Goal: Task Accomplishment & Management: Use online tool/utility

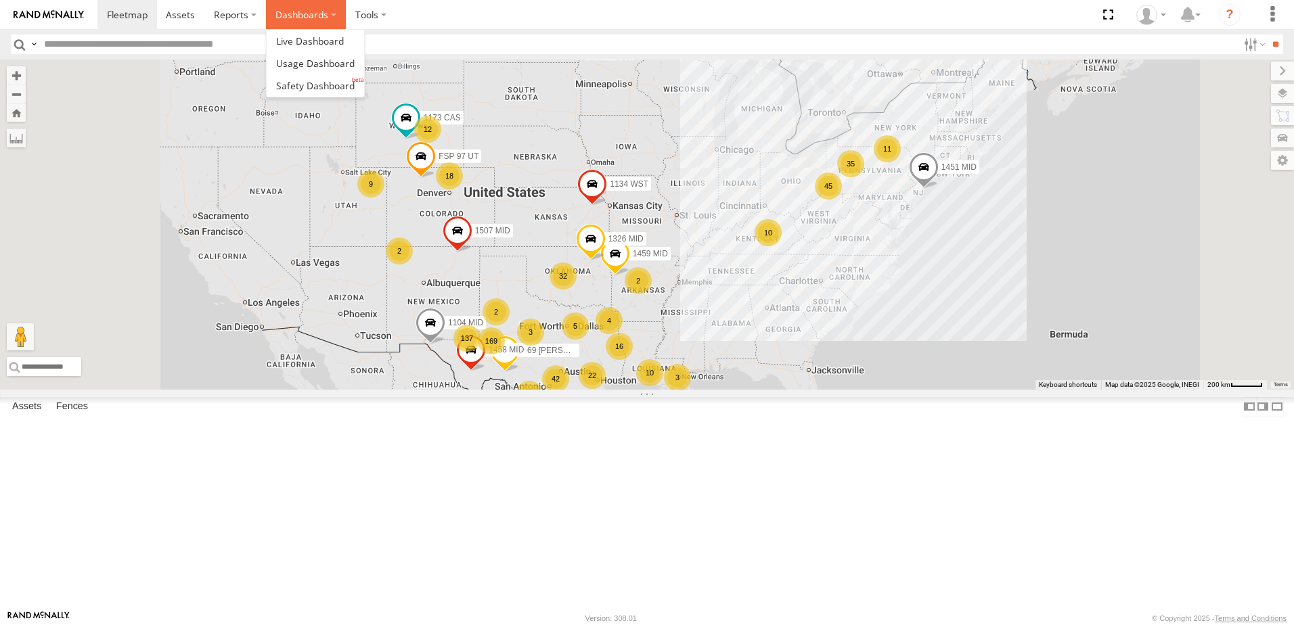
click at [319, 20] on label "Dashboards" at bounding box center [306, 14] width 80 height 29
click at [320, 83] on span at bounding box center [315, 85] width 79 height 13
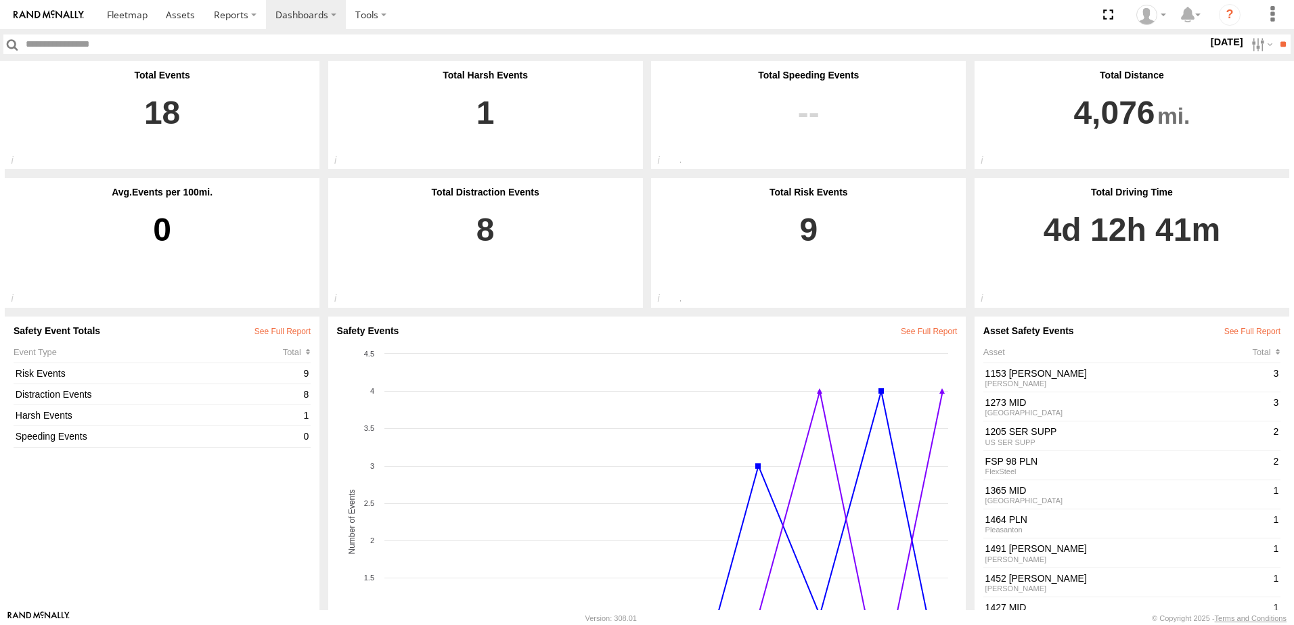
click at [1208, 46] on label "29 Sep 25" at bounding box center [1227, 42] width 38 height 15
click at [0, 0] on label at bounding box center [0, 0] width 0 height 0
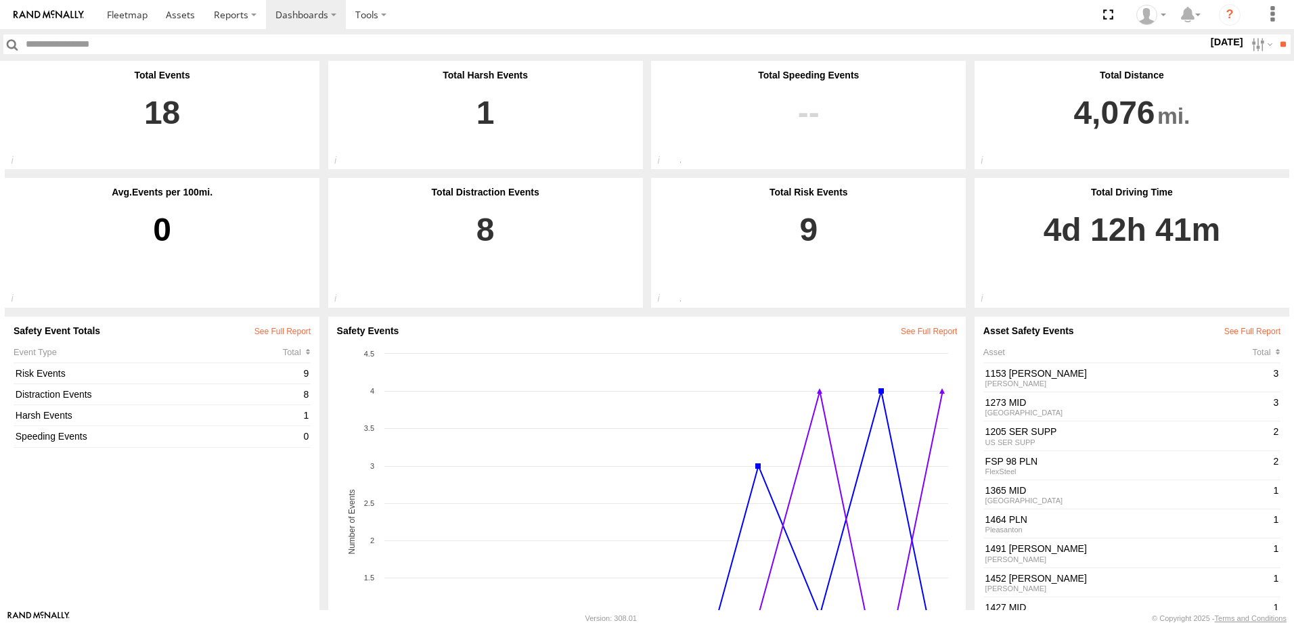
click at [0, 0] on label at bounding box center [0, 0] width 0 height 0
click at [1279, 51] on input "**" at bounding box center [1283, 45] width 16 height 20
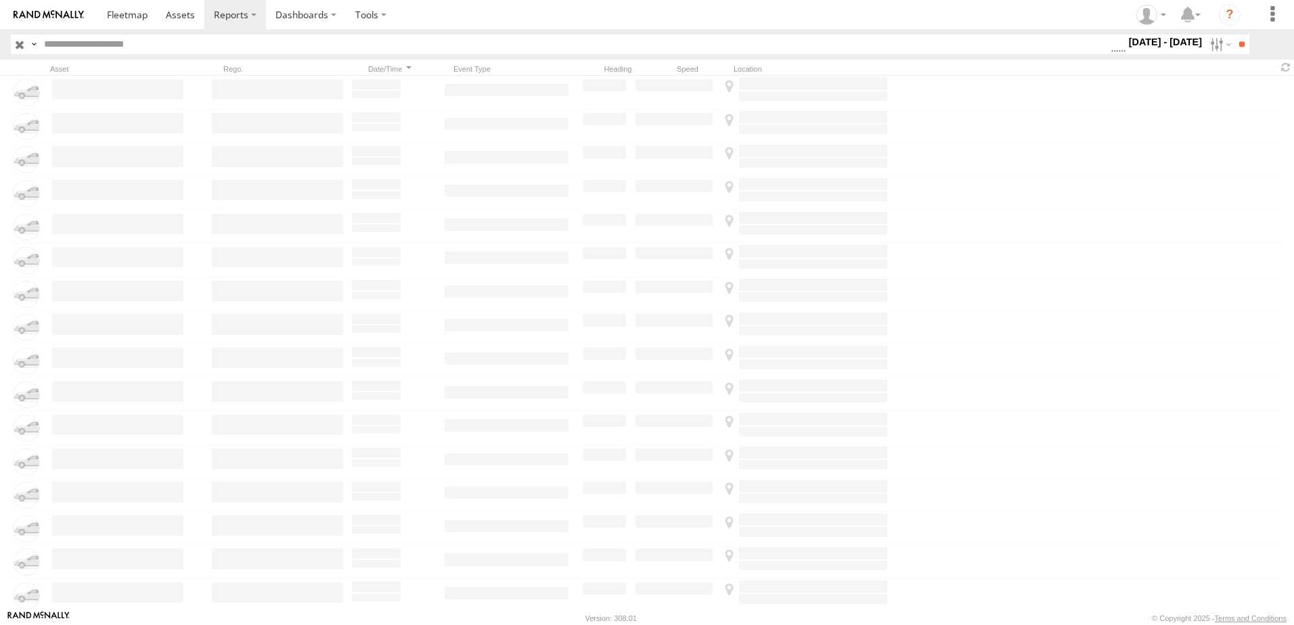
click at [1135, 42] on label "26 - 28 Sep 25" at bounding box center [1165, 42] width 79 height 15
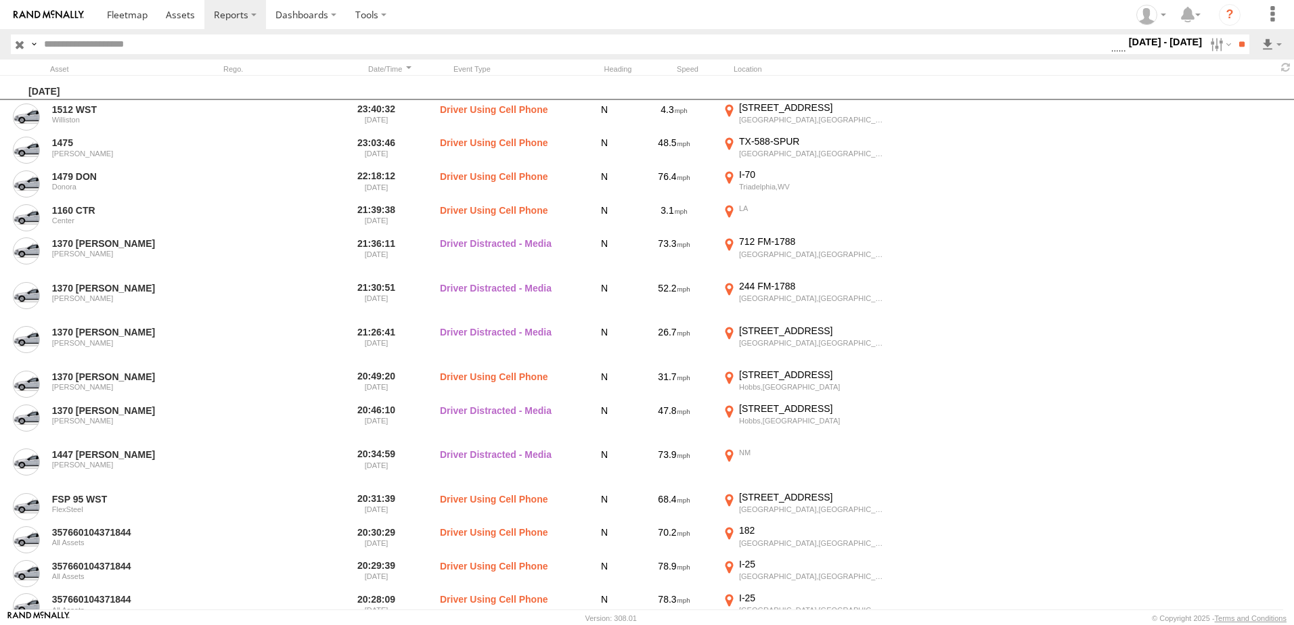
click at [0, 0] on span "Driver Distracted" at bounding box center [0, 0] width 0 height 0
click at [0, 0] on span "Food or Drink" at bounding box center [0, 0] width 0 height 0
click at [0, 0] on span "Driver Smoking" at bounding box center [0, 0] width 0 height 0
click at [0, 0] on span "Driver Distracted" at bounding box center [0, 0] width 0 height 0
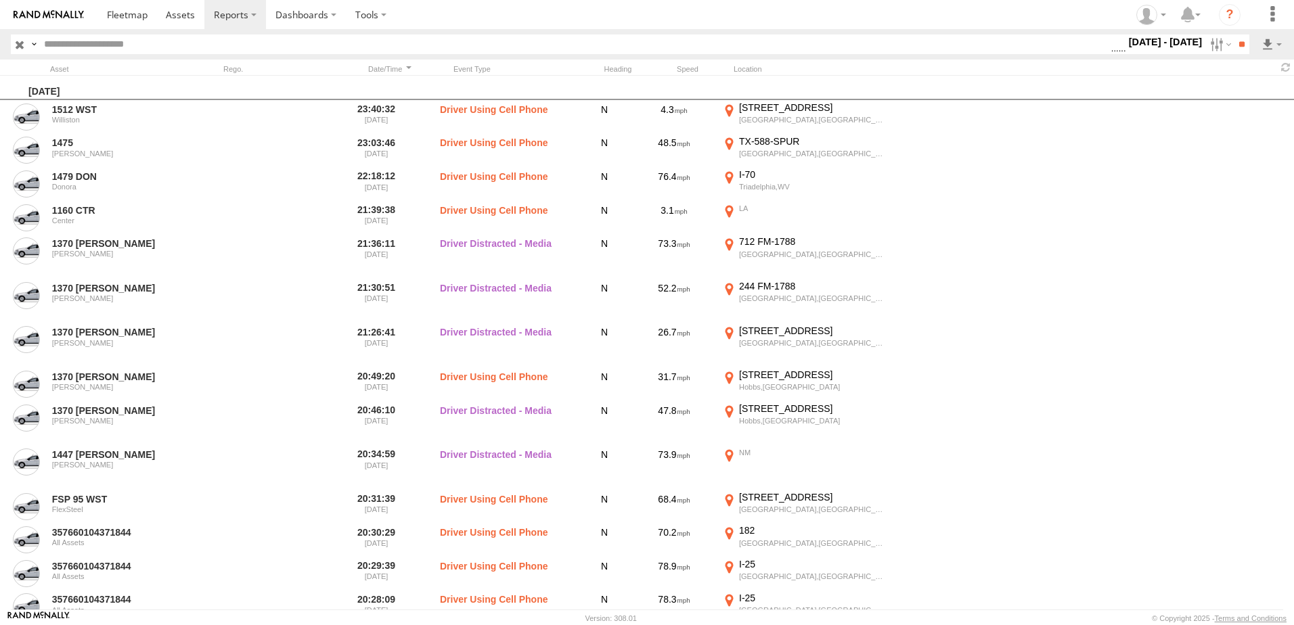
click at [1119, 53] on label "Driver Distracted" at bounding box center [1119, 45] width 0 height 18
drag, startPoint x: 971, startPoint y: 352, endPoint x: 968, endPoint y: 363, distance: 11.8
click at [0, 0] on span "Food or Drink" at bounding box center [0, 0] width 0 height 0
click at [0, 0] on span "Driver Smoking" at bounding box center [0, 0] width 0 height 0
click at [1239, 43] on input "**" at bounding box center [1242, 45] width 16 height 20
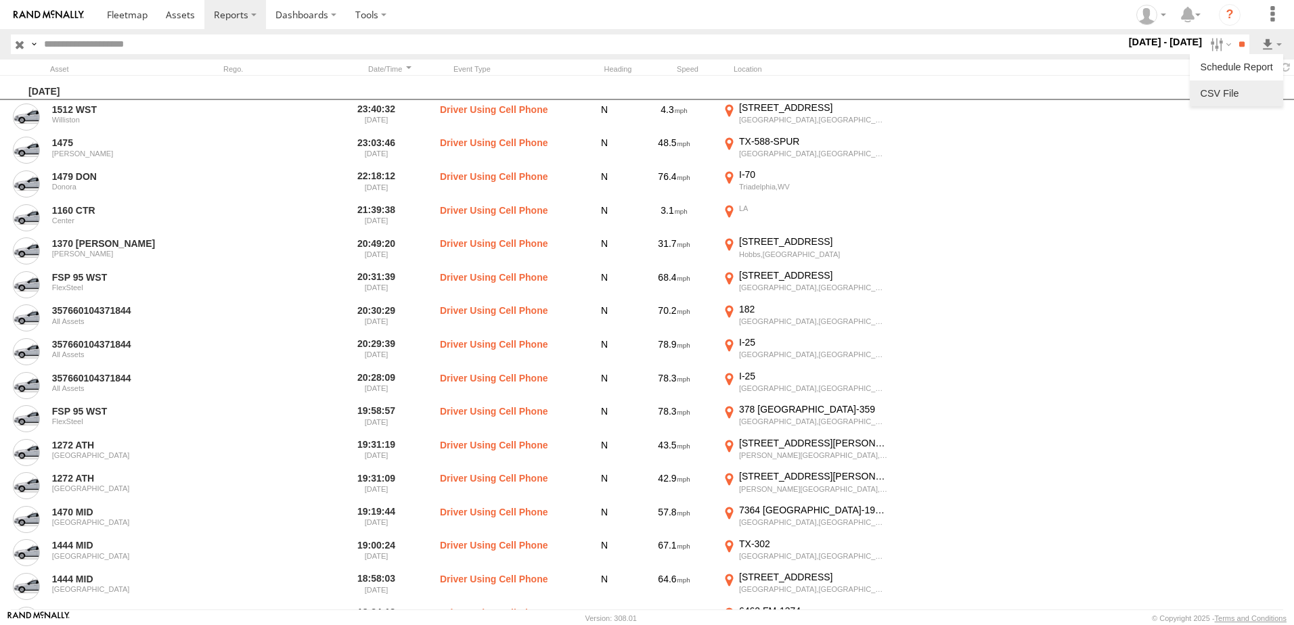
click at [1233, 92] on link at bounding box center [1236, 93] width 83 height 20
click at [451, 47] on input "text" at bounding box center [582, 45] width 1087 height 20
type input "****"
click at [1234, 35] on input "**" at bounding box center [1242, 45] width 16 height 20
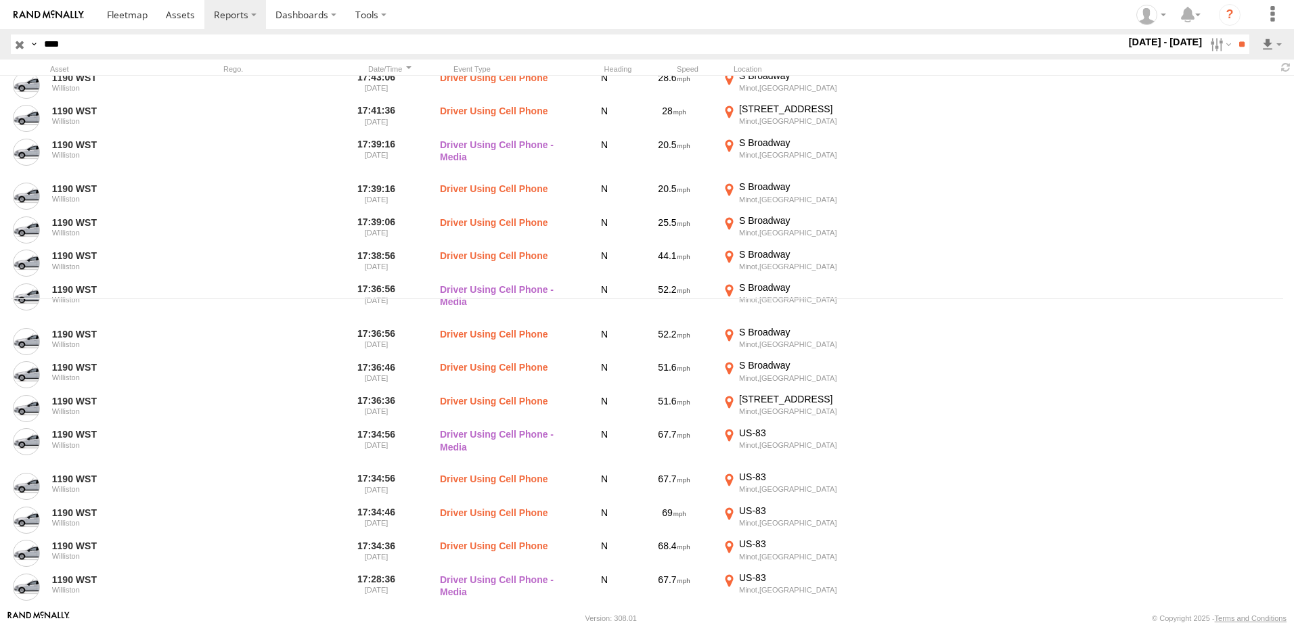
scroll to position [338, 0]
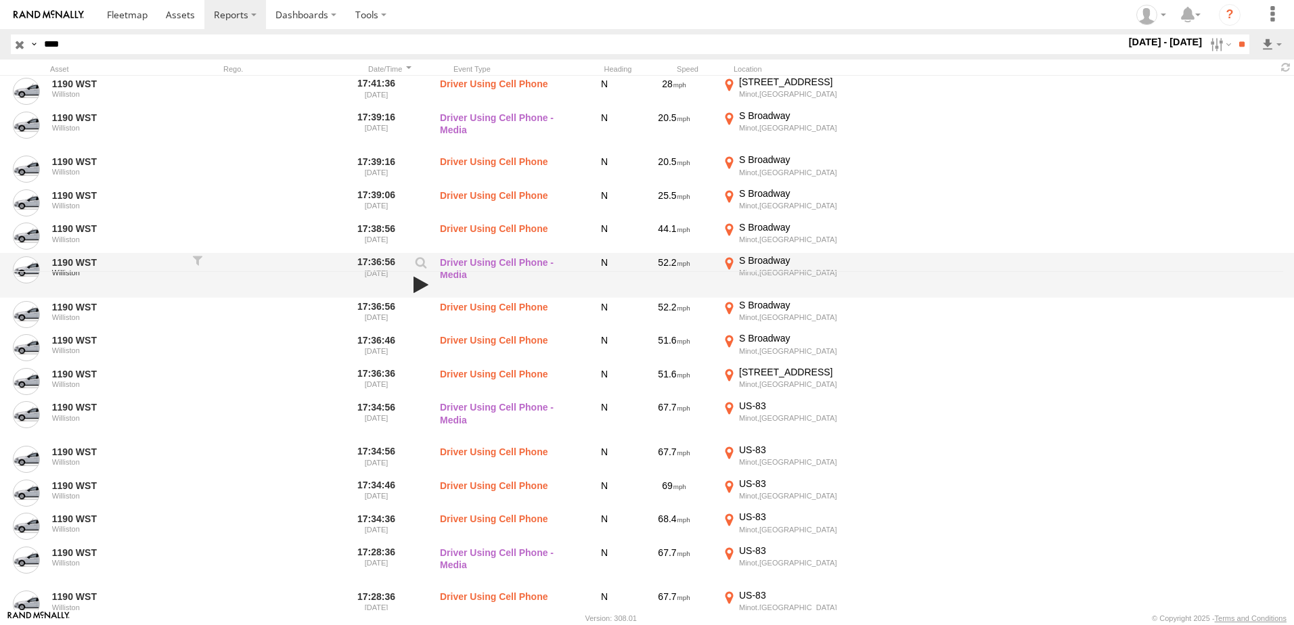
click at [423, 287] on link at bounding box center [420, 284] width 23 height 19
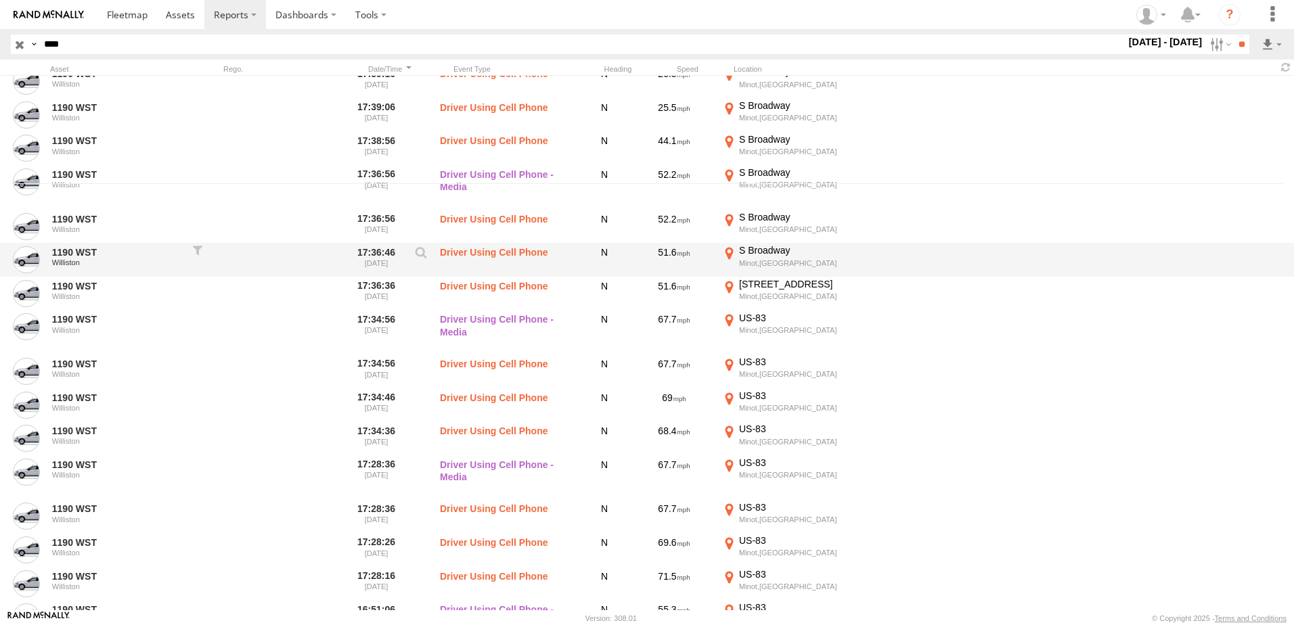
scroll to position [677, 0]
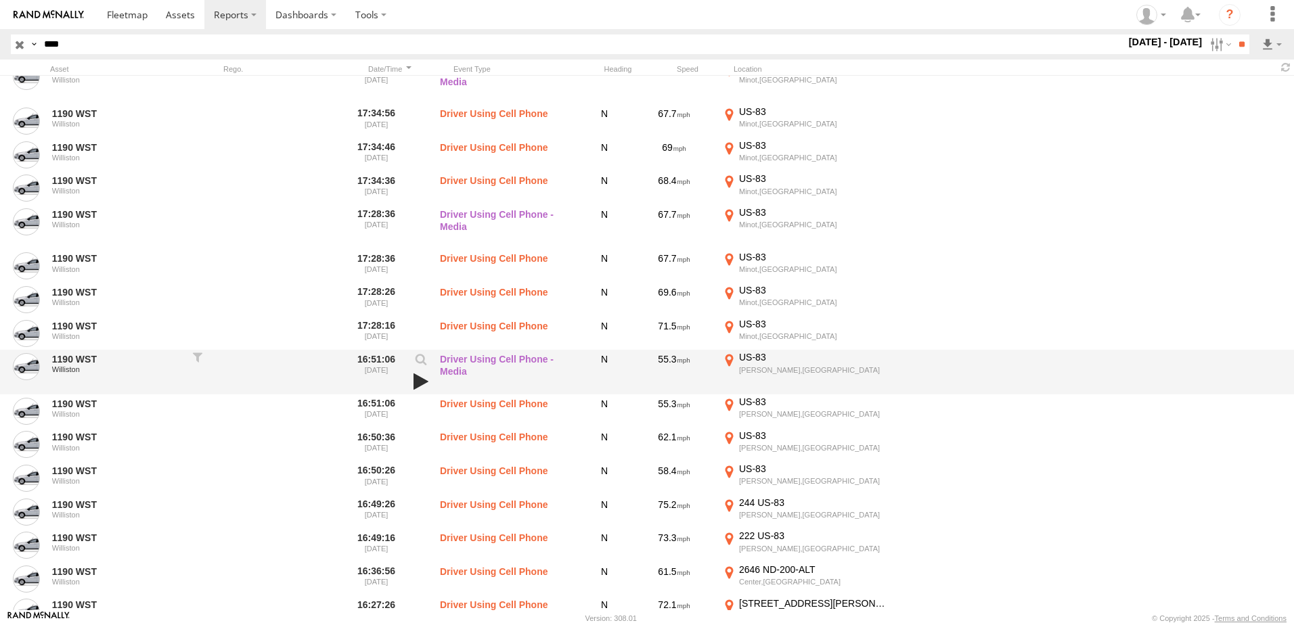
click at [419, 379] on link at bounding box center [420, 381] width 23 height 19
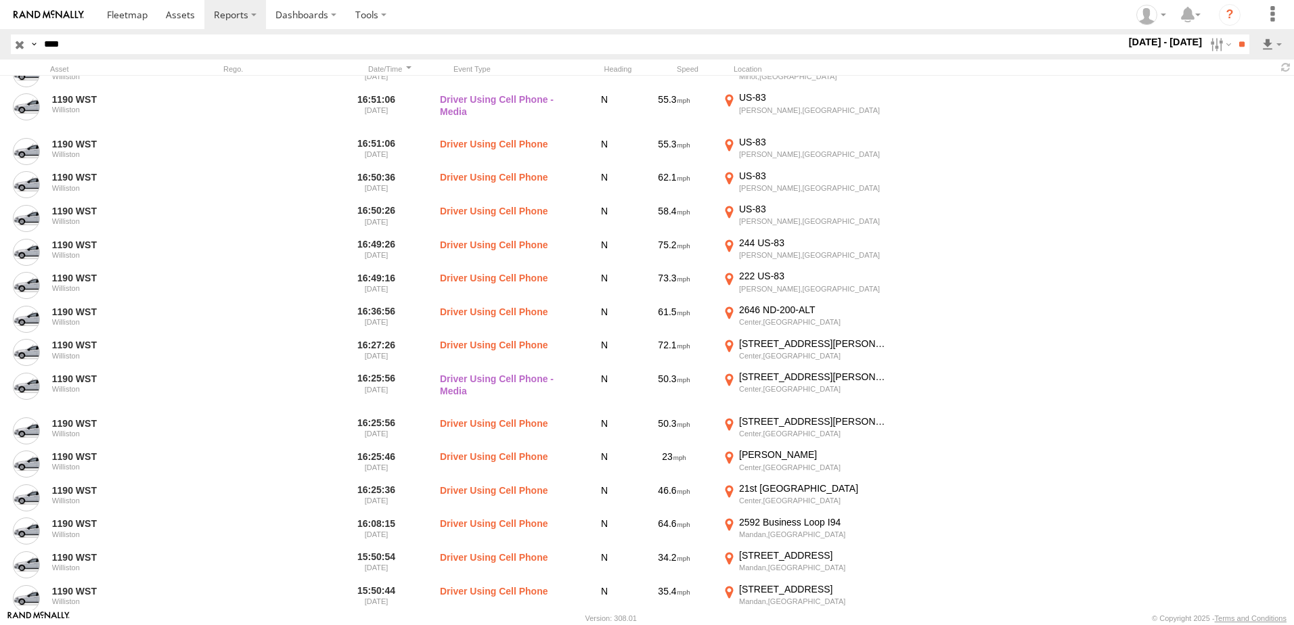
scroll to position [1025, 0]
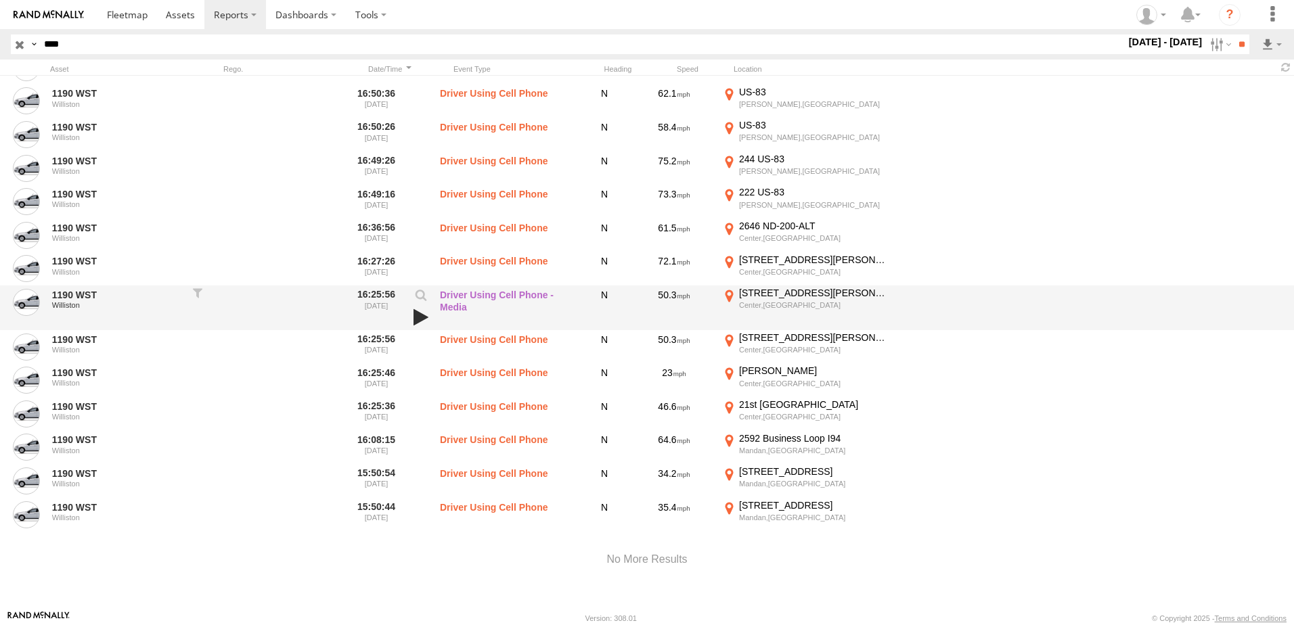
click at [420, 309] on link at bounding box center [420, 317] width 23 height 19
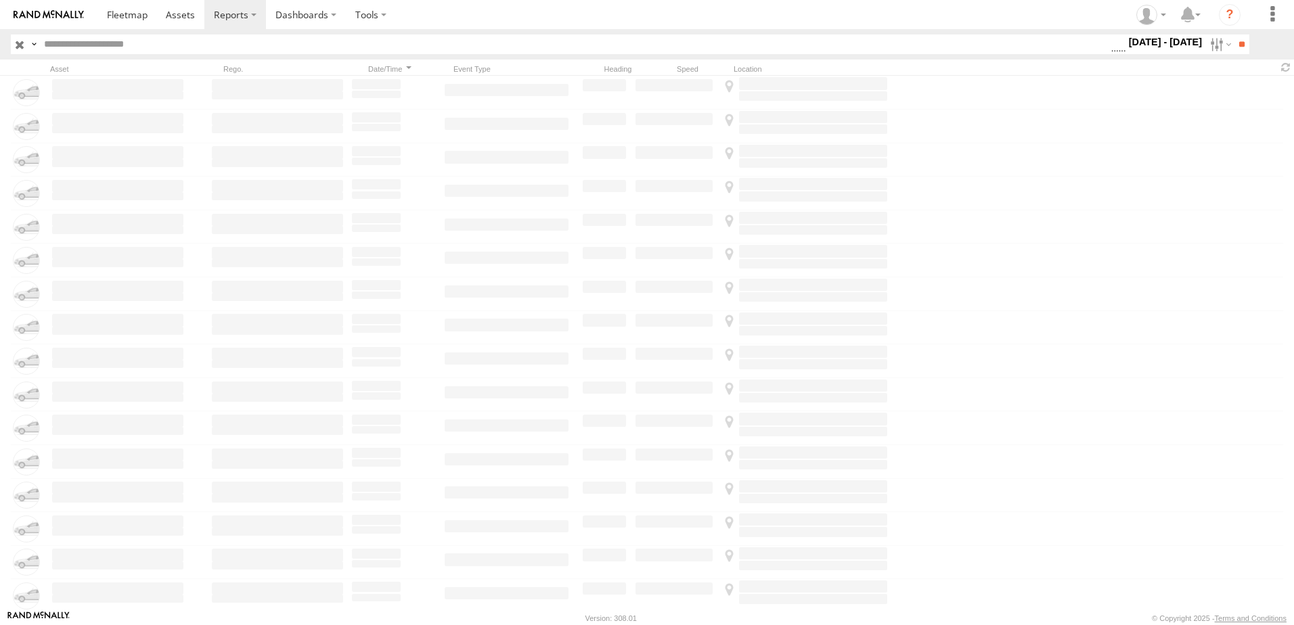
click at [1175, 40] on label "26 - 28 Sep 25" at bounding box center [1165, 42] width 79 height 15
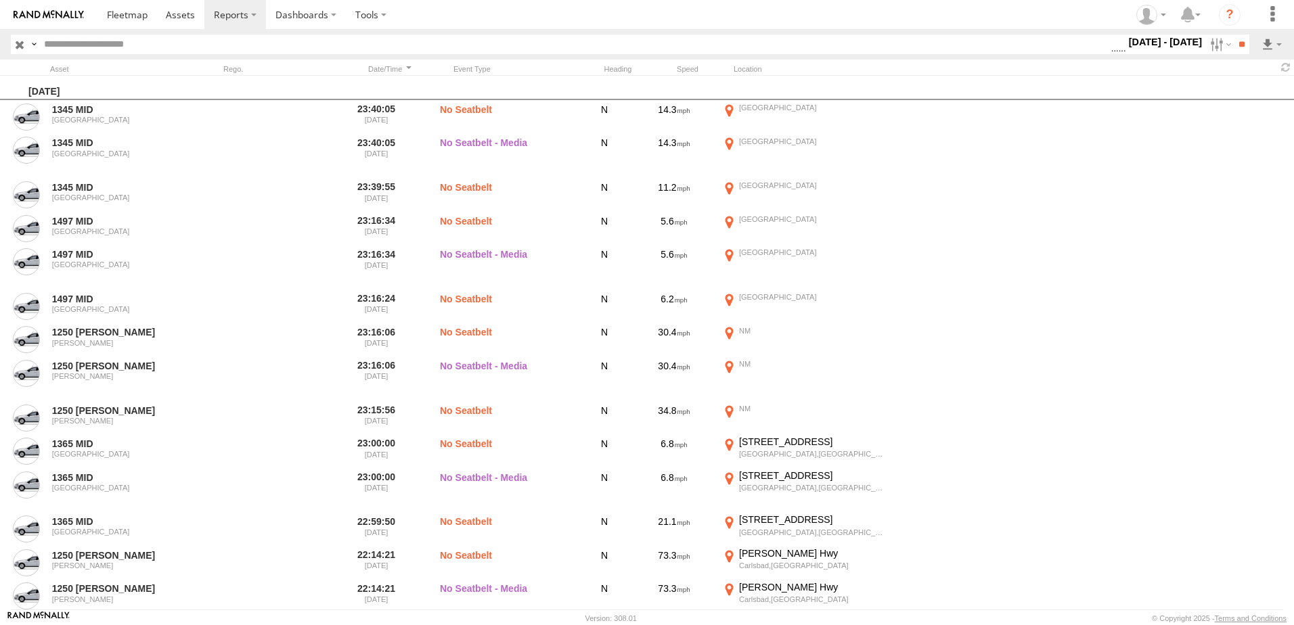
click at [0, 0] on span "Seatbelt Alarm" at bounding box center [0, 0] width 0 height 0
click at [0, 0] on span "Possible Fatigue" at bounding box center [0, 0] width 0 height 0
click at [1111, 53] on label "No Driver Detected" at bounding box center [1111, 45] width 0 height 18
click at [0, 0] on span "Tailgating" at bounding box center [0, 0] width 0 height 0
click at [0, 0] on span "Lane Departure" at bounding box center [0, 0] width 0 height 0
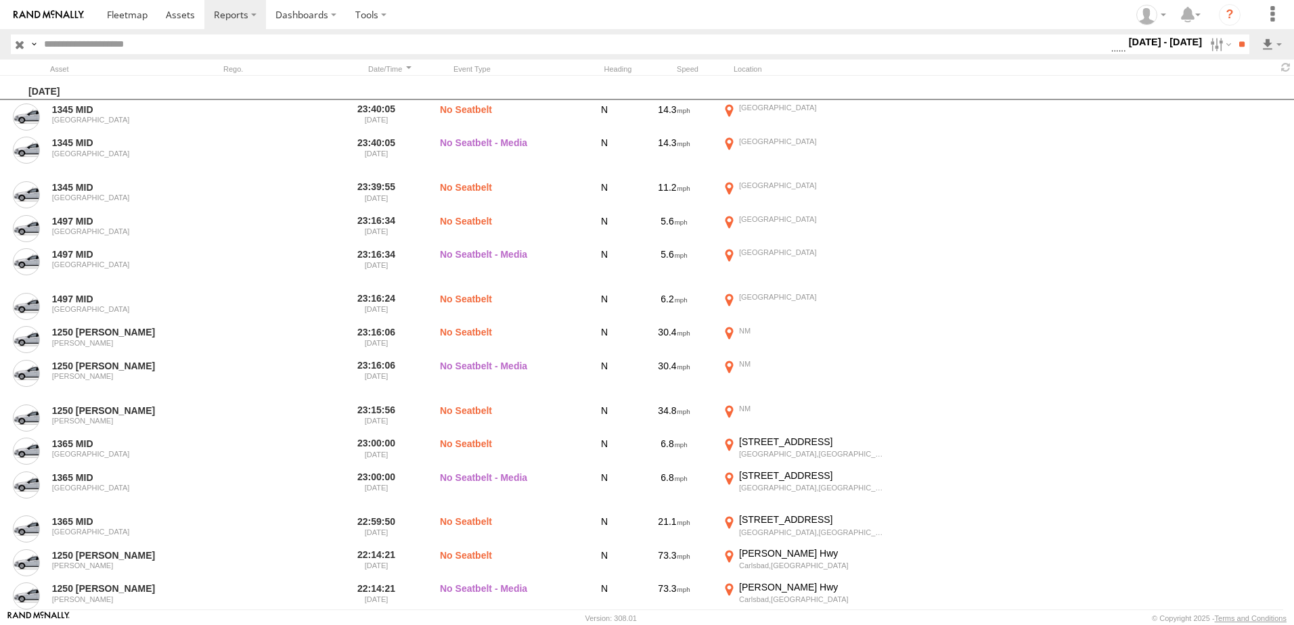
scroll to position [805, 0]
click at [0, 0] on span "Tailgating" at bounding box center [0, 0] width 0 height 0
click at [1119, 53] on div "No Seatbelt Seatbelt Alarm Possible Fatigue Lane Departure No Driver Detected" at bounding box center [1119, 45] width 0 height 18
click at [0, 0] on span "Possible Fatigue" at bounding box center [0, 0] width 0 height 0
click at [1119, 53] on label "Seatbelt Alarm" at bounding box center [1119, 45] width 0 height 18
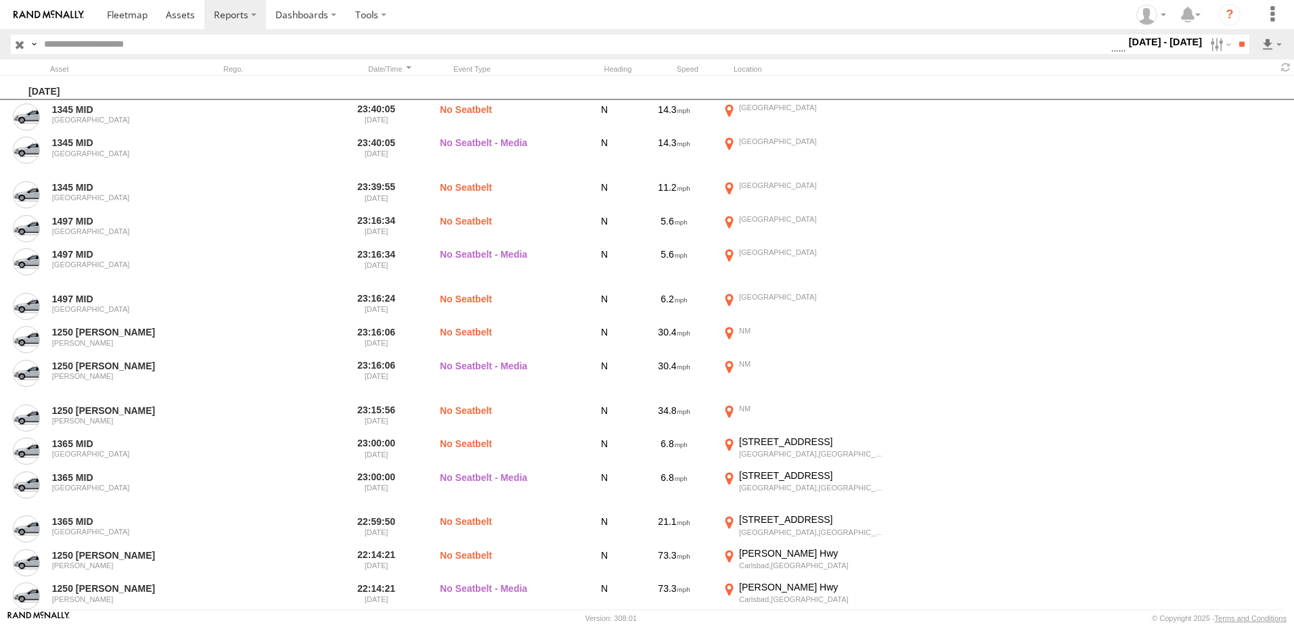
click at [0, 0] on span "No Driver Detected" at bounding box center [0, 0] width 0 height 0
click at [1243, 47] on input "**" at bounding box center [1242, 45] width 16 height 20
click at [1219, 94] on link at bounding box center [1236, 93] width 83 height 20
